Goal: Task Accomplishment & Management: Manage account settings

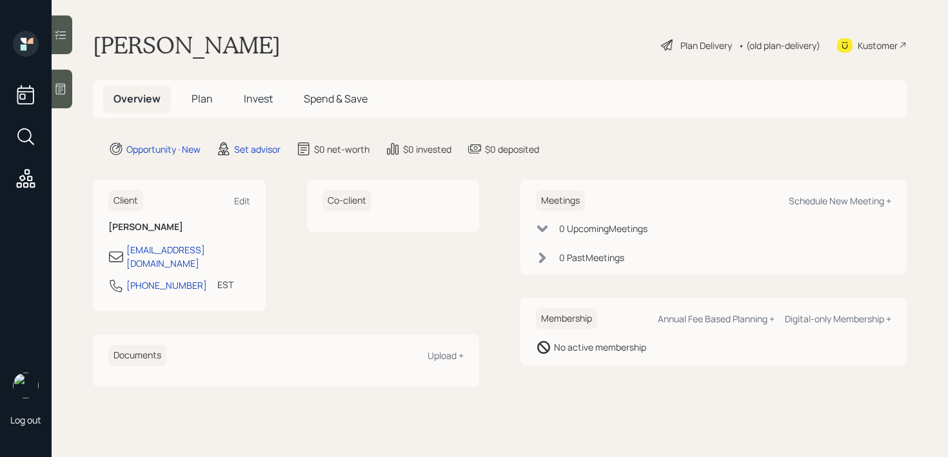
click at [62, 106] on div at bounding box center [62, 89] width 21 height 39
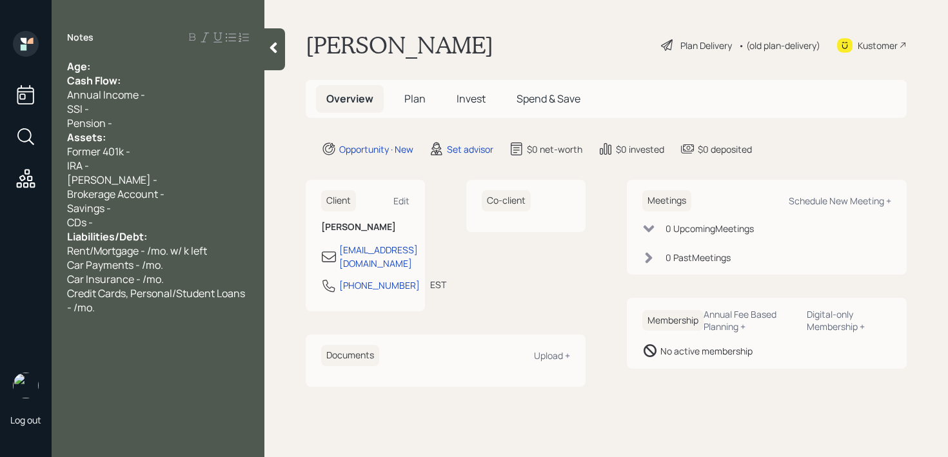
click at [164, 68] on div "Age:" at bounding box center [158, 66] width 182 height 14
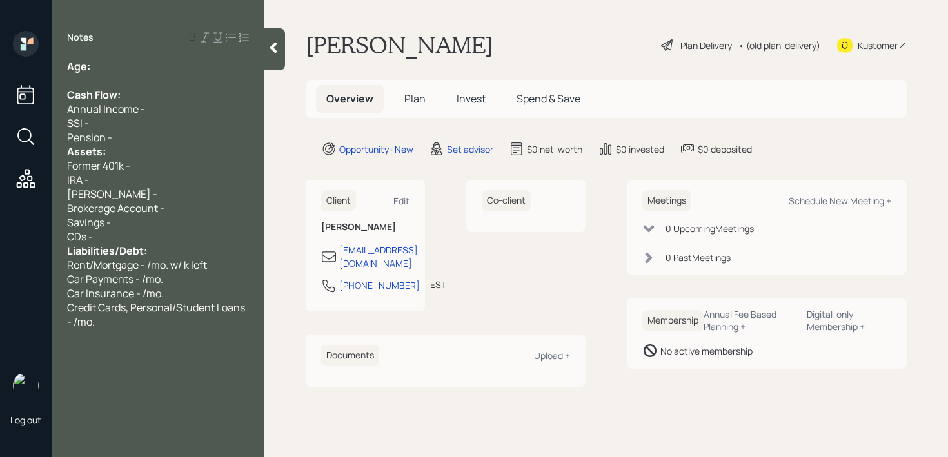
click at [142, 141] on div "Pension -" at bounding box center [158, 137] width 182 height 14
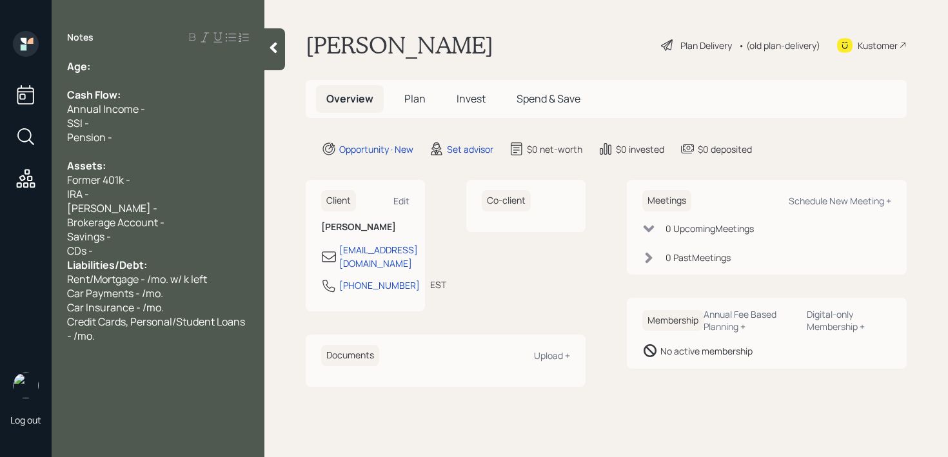
click at [160, 251] on div "CDs -" at bounding box center [158, 251] width 182 height 14
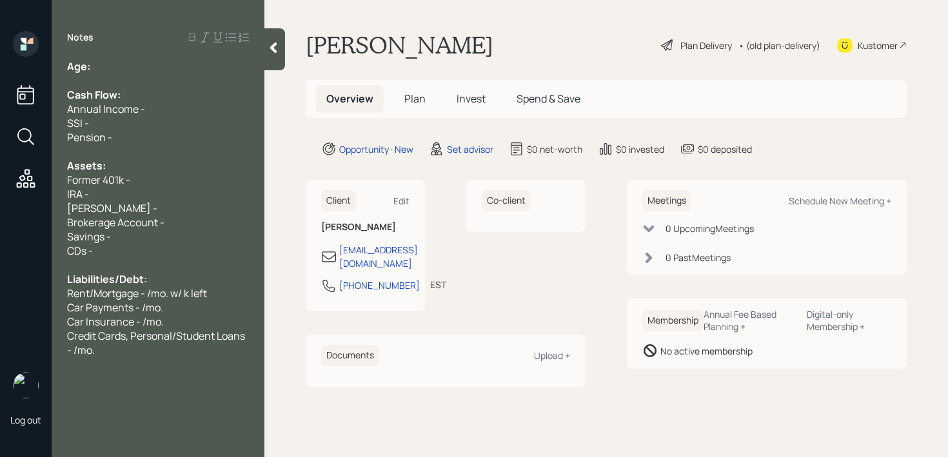
click at [182, 346] on div "Credit Cards, Personal/Student Loans - /mo." at bounding box center [158, 343] width 182 height 28
click at [146, 279] on span "Liabilities/Debt:" at bounding box center [107, 279] width 80 height 14
click at [161, 274] on div "Liabilities/Debt:" at bounding box center [158, 279] width 182 height 14
click at [131, 203] on div "Roth IRA -" at bounding box center [158, 208] width 182 height 14
click at [157, 178] on div "Former 401k -" at bounding box center [158, 180] width 182 height 14
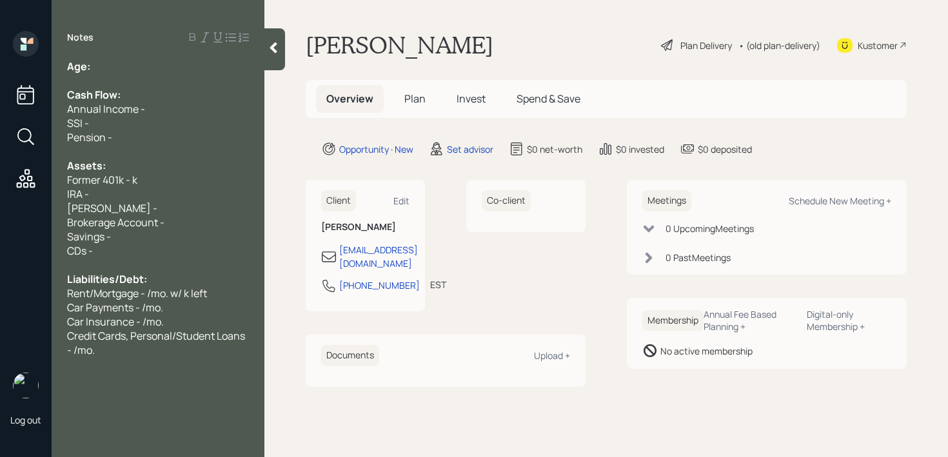
click at [148, 61] on div "Age:" at bounding box center [158, 66] width 182 height 14
click at [277, 47] on icon at bounding box center [273, 47] width 13 height 13
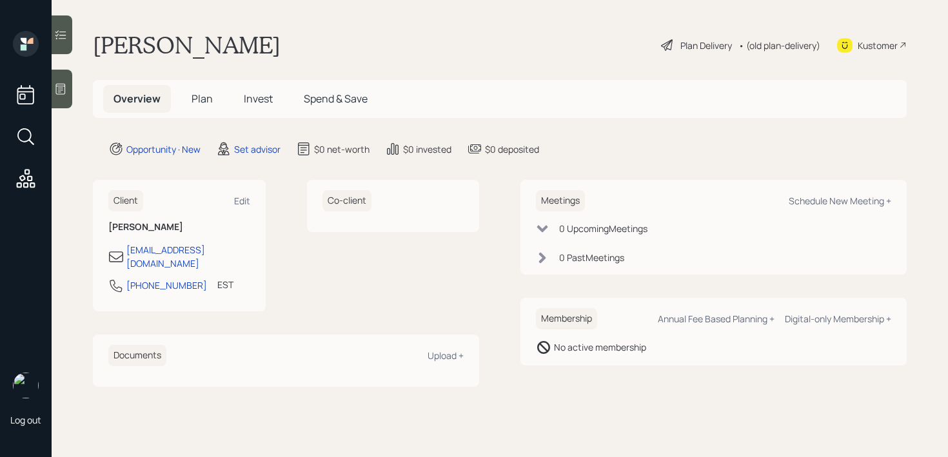
click at [77, 101] on main "[PERSON_NAME] Plan Delivery • (old plan-delivery) Kustomer Overview Plan Invest…" at bounding box center [500, 228] width 897 height 457
click at [71, 101] on div at bounding box center [62, 89] width 21 height 39
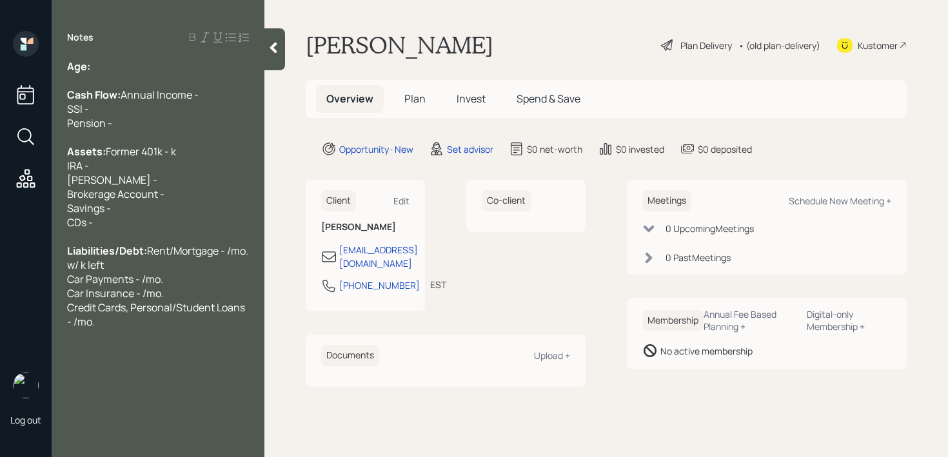
click at [134, 209] on div "Assets: Former 401k - k IRA - [PERSON_NAME] - Brokerage Account - Savings - CDs…" at bounding box center [158, 187] width 182 height 85
click at [141, 198] on div "Assets: Former 401k - k IRA - [PERSON_NAME] - Brokerage Account - Savings - CDs…" at bounding box center [158, 187] width 182 height 85
click at [154, 189] on div "Assets: Former 401k - k IRA - [PERSON_NAME] - Brokerage Account - Savings - CDs…" at bounding box center [158, 187] width 182 height 85
click at [160, 180] on div "Assets: Former 401k - k IRA - [PERSON_NAME] - Brokerage Account - Savings - CDs…" at bounding box center [158, 187] width 182 height 85
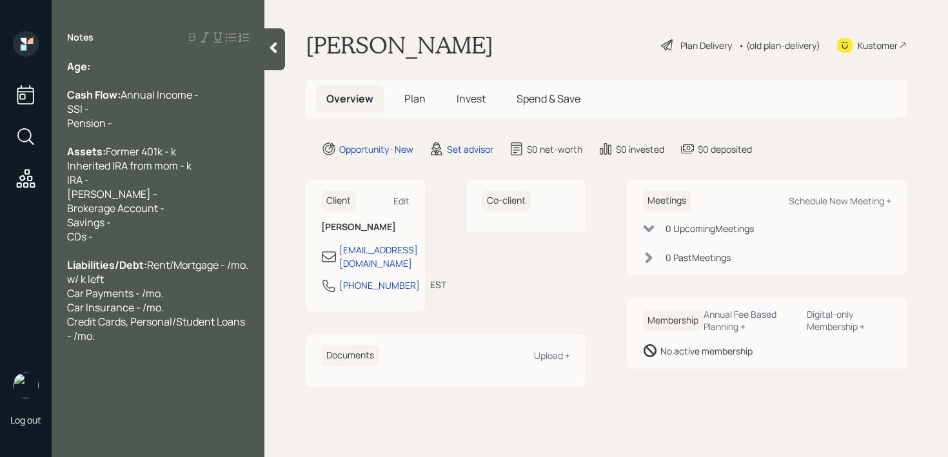
click at [141, 211] on div "Inherited IRA from mom - k IRA - [PERSON_NAME] - Brokerage Account - Savings - …" at bounding box center [158, 201] width 182 height 85
click at [153, 215] on div "Inherited IRA from mom - k IRA - [PERSON_NAME] - Brokerage Account - Savings - …" at bounding box center [158, 201] width 182 height 85
click at [153, 217] on div "Inherited IRA from mom - k IRA - [PERSON_NAME] - Brokerage Account - Savings - …" at bounding box center [158, 201] width 182 height 85
click at [150, 205] on div "Inherited IRA from mom - k IRA - [PERSON_NAME] - k Brokerage Account - Savings …" at bounding box center [158, 201] width 182 height 85
click at [157, 210] on div "Inherited IRA from mom - k IRA - k [PERSON_NAME] - k Brokerage Account - Saving…" at bounding box center [158, 201] width 182 height 85
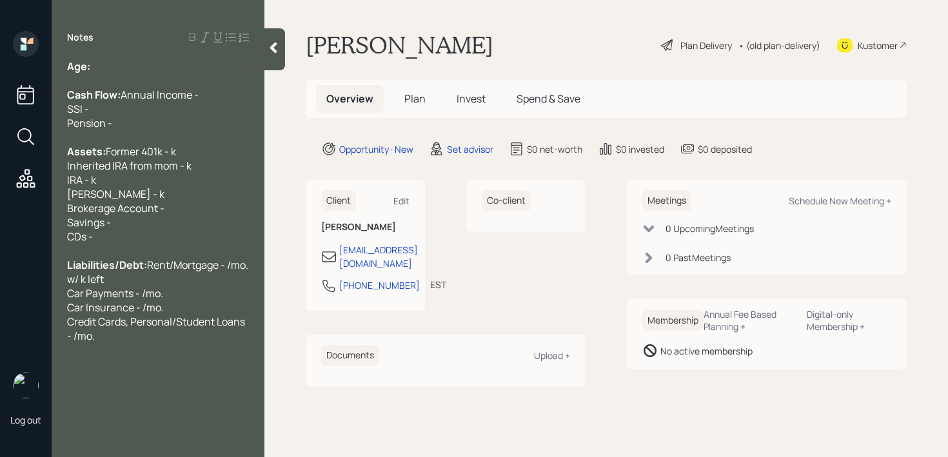
click at [164, 343] on div "Liabilities/Debt: Rent/Mortgage - /mo. w/ k left Car Payments - /mo. Car Insura…" at bounding box center [158, 300] width 182 height 85
drag, startPoint x: 151, startPoint y: 184, endPoint x: 0, endPoint y: 184, distance: 151.0
click at [0, 184] on div "Log out Notes Age: Cash Flow: Annual Income - SSI - Pension - Assets: Former 40…" at bounding box center [474, 228] width 948 height 457
click at [546, 46] on div "[PERSON_NAME] Plan Delivery • (old plan-delivery) Kustomer" at bounding box center [606, 45] width 601 height 28
